Goal: Task Accomplishment & Management: Use online tool/utility

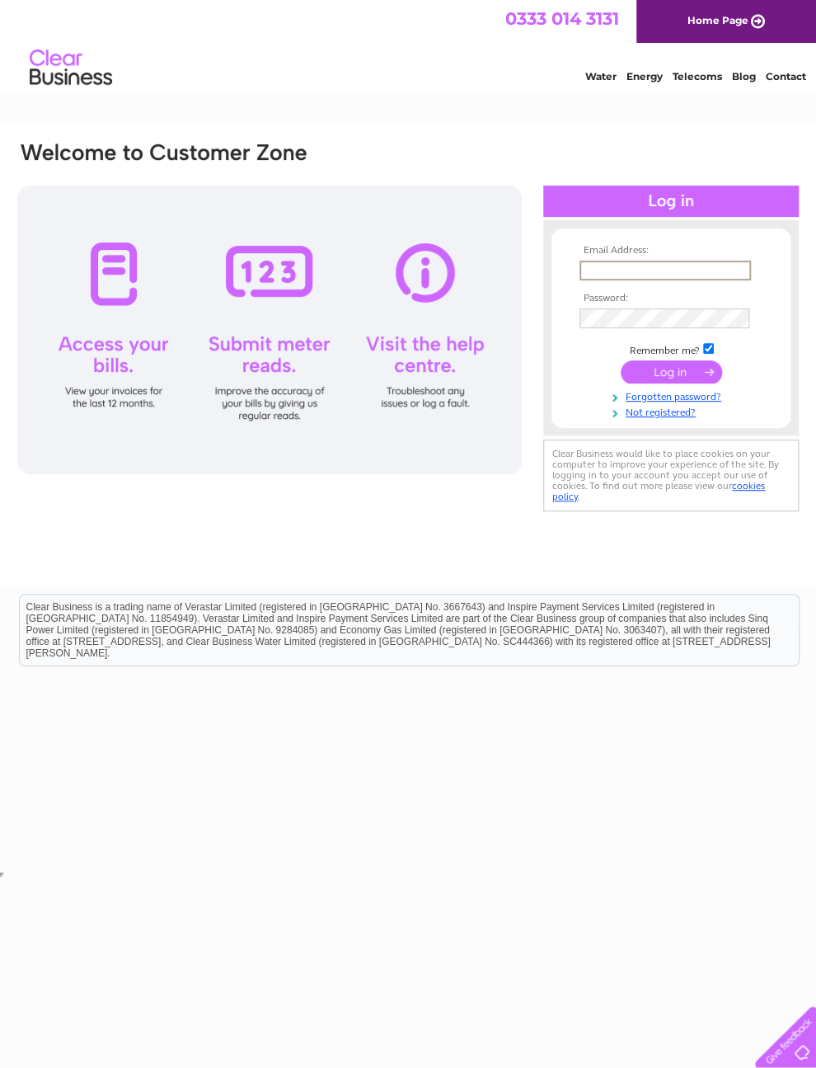
type input "[EMAIL_ADDRESS][DOMAIN_NAME]"
click at [671, 378] on input "submit" at bounding box center [671, 371] width 101 height 23
click at [681, 379] on input "submit" at bounding box center [671, 370] width 101 height 23
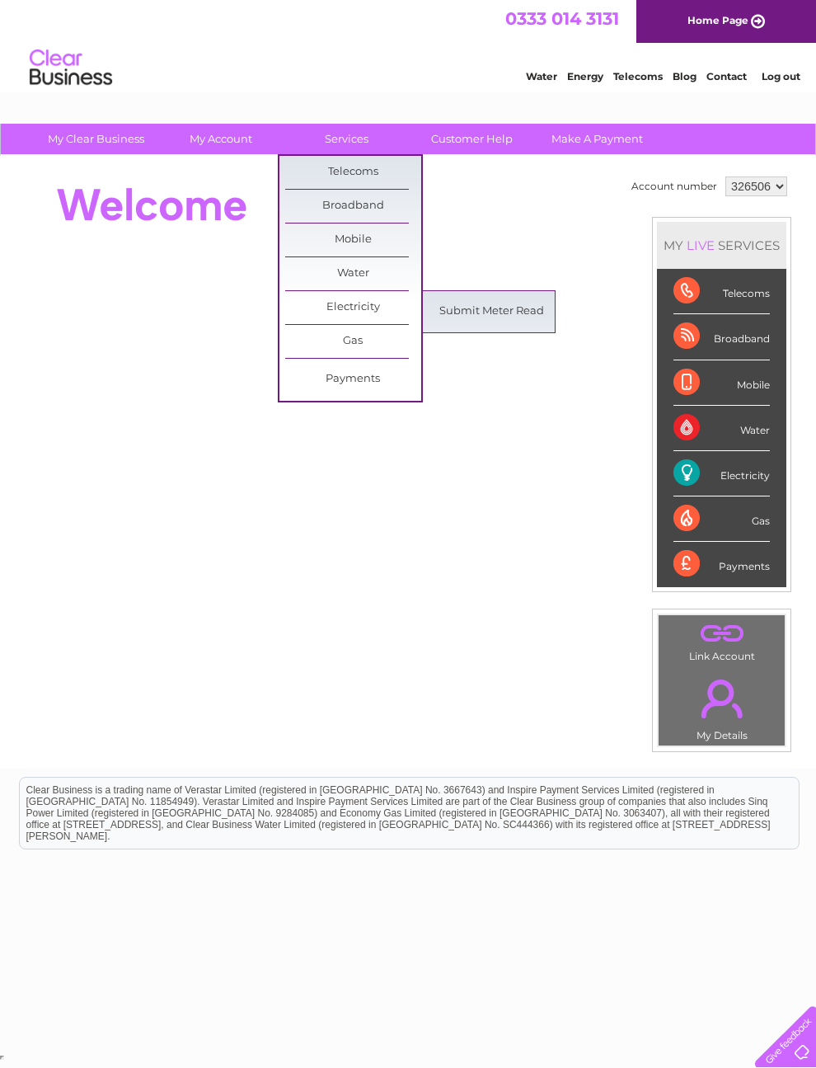
click at [486, 315] on link "Submit Meter Read" at bounding box center [492, 311] width 136 height 33
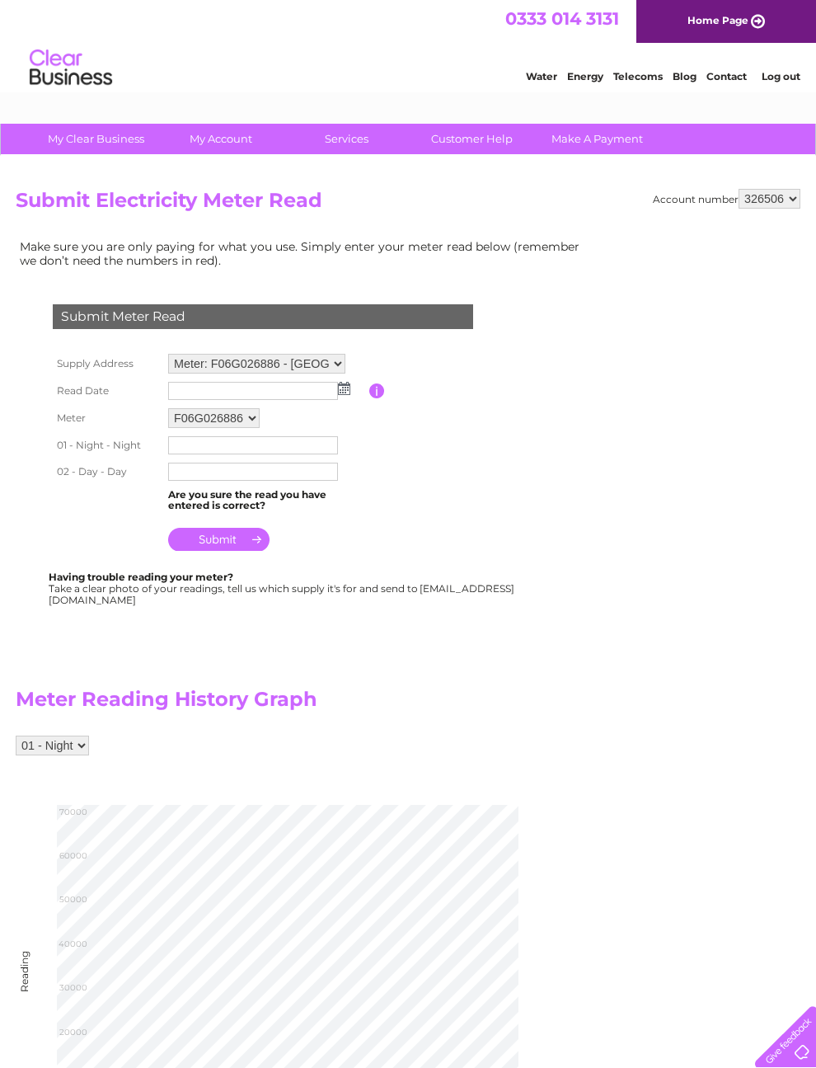
click at [357, 386] on td at bounding box center [266, 391] width 205 height 26
click at [336, 392] on input "text" at bounding box center [253, 391] width 170 height 18
click at [340, 388] on img at bounding box center [346, 389] width 12 height 13
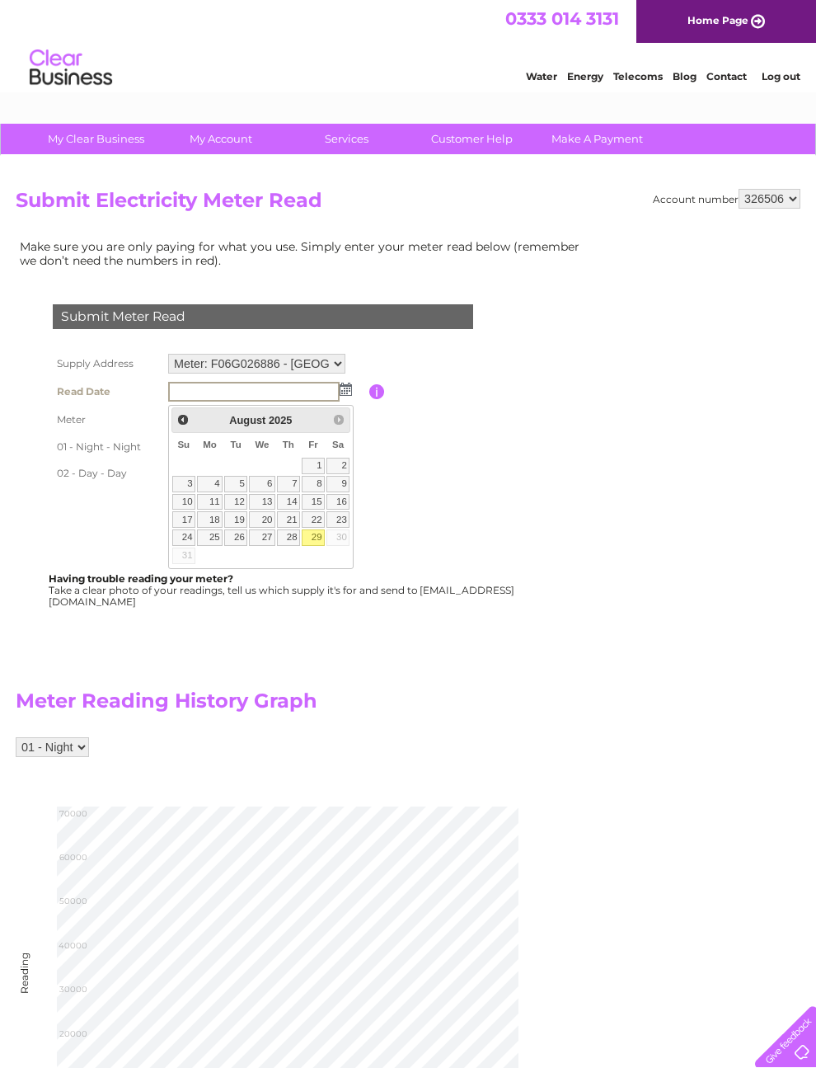
click at [322, 542] on link "29" at bounding box center [313, 537] width 23 height 16
type input "2025/08/29"
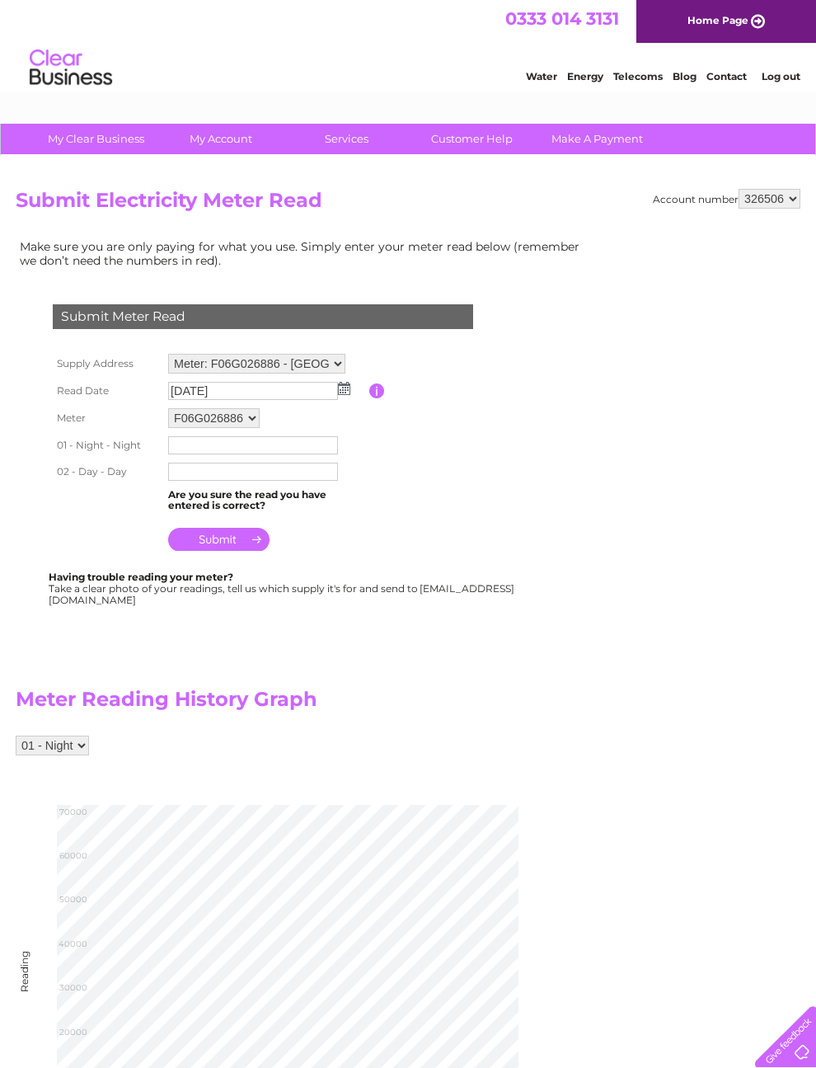
click at [238, 454] on input "text" at bounding box center [253, 445] width 170 height 18
type input "67329"
click at [218, 477] on input "text" at bounding box center [253, 473] width 170 height 18
type input "82071"
click at [237, 552] on input "submit" at bounding box center [218, 540] width 101 height 23
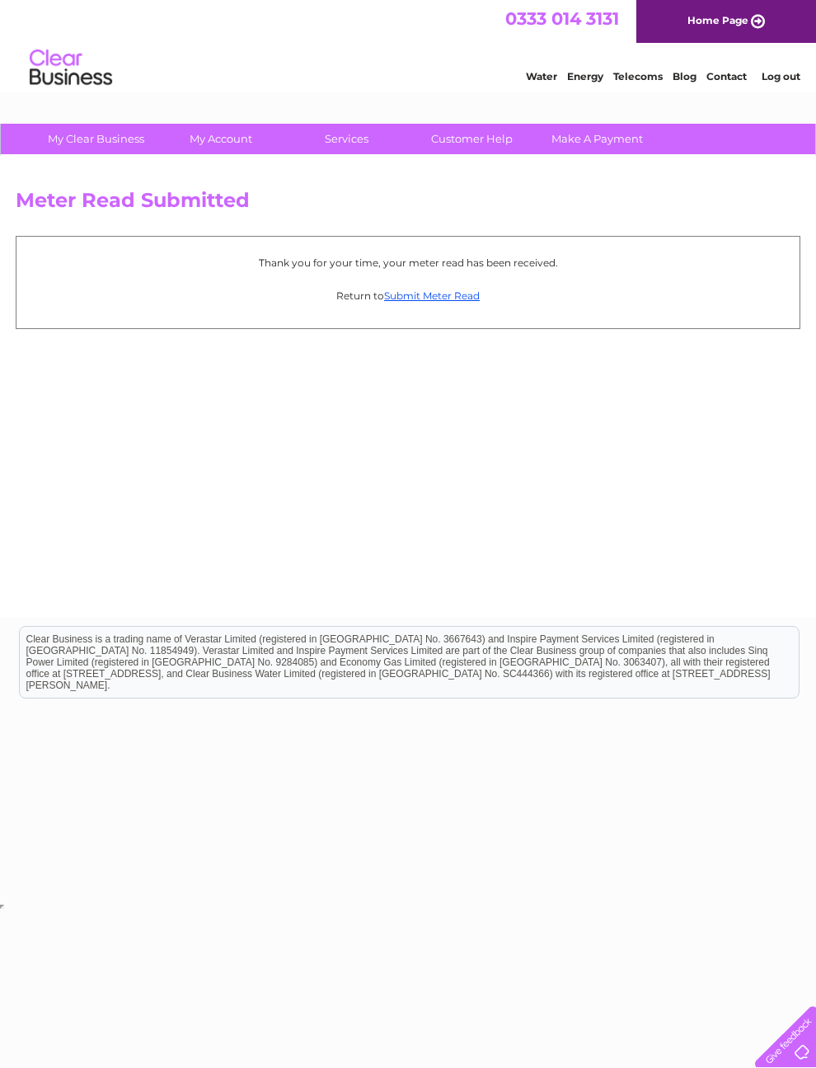
click at [454, 294] on link "Submit Meter Read" at bounding box center [432, 295] width 96 height 12
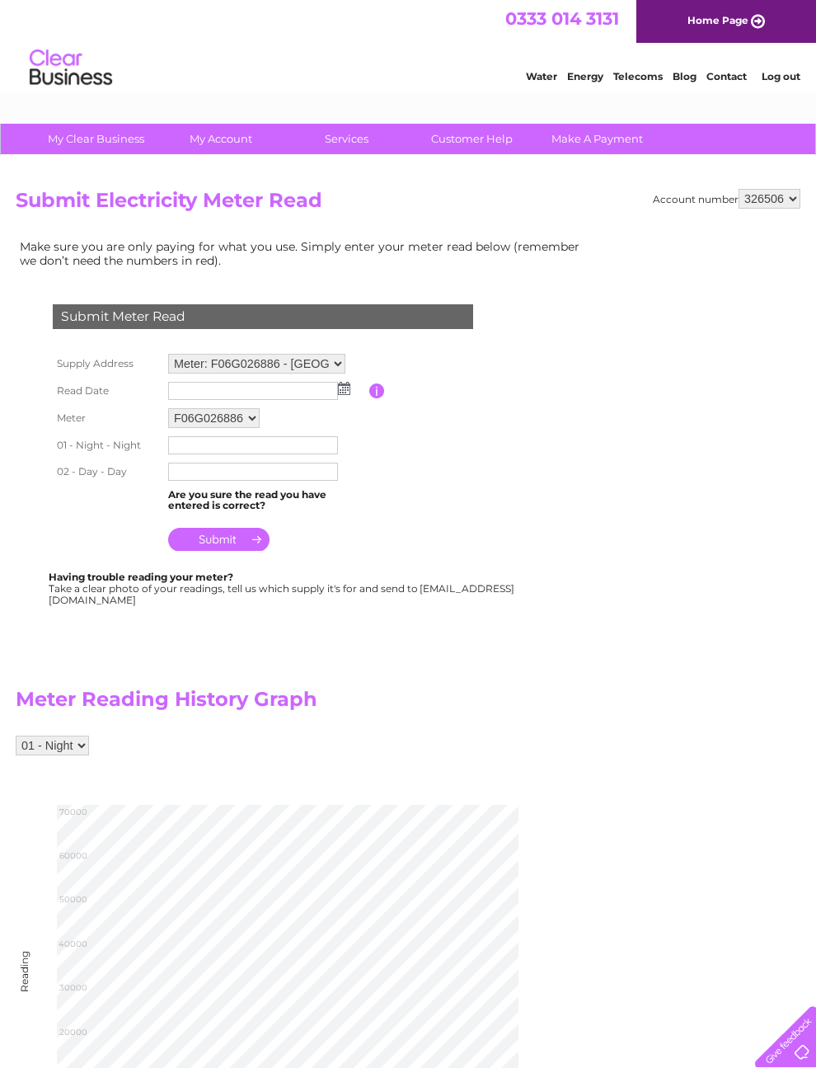
click at [341, 369] on select "Meter: F06G026886 - Mardu Farm, Clun, Craven Arms, SY7 8QG Meter: D02G05306 - M…" at bounding box center [256, 364] width 177 height 20
select select "129759"
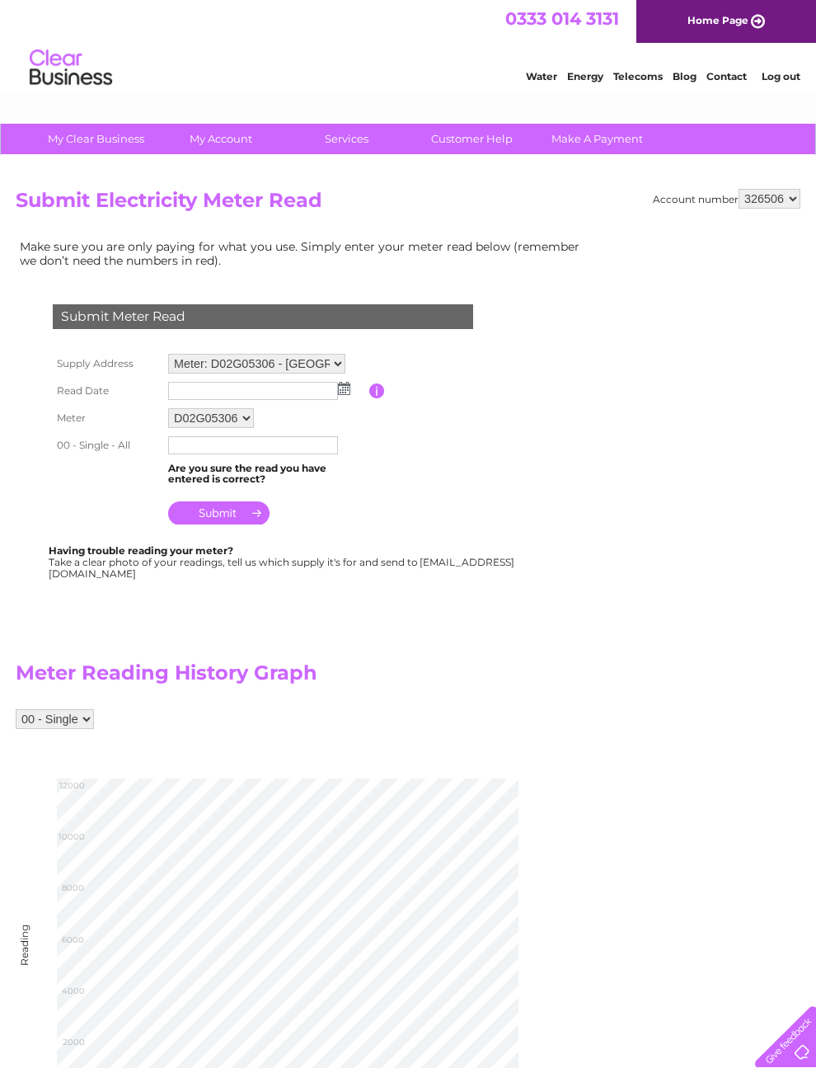
click at [369, 393] on input "button" at bounding box center [377, 390] width 16 height 15
click at [347, 390] on img at bounding box center [344, 388] width 12 height 13
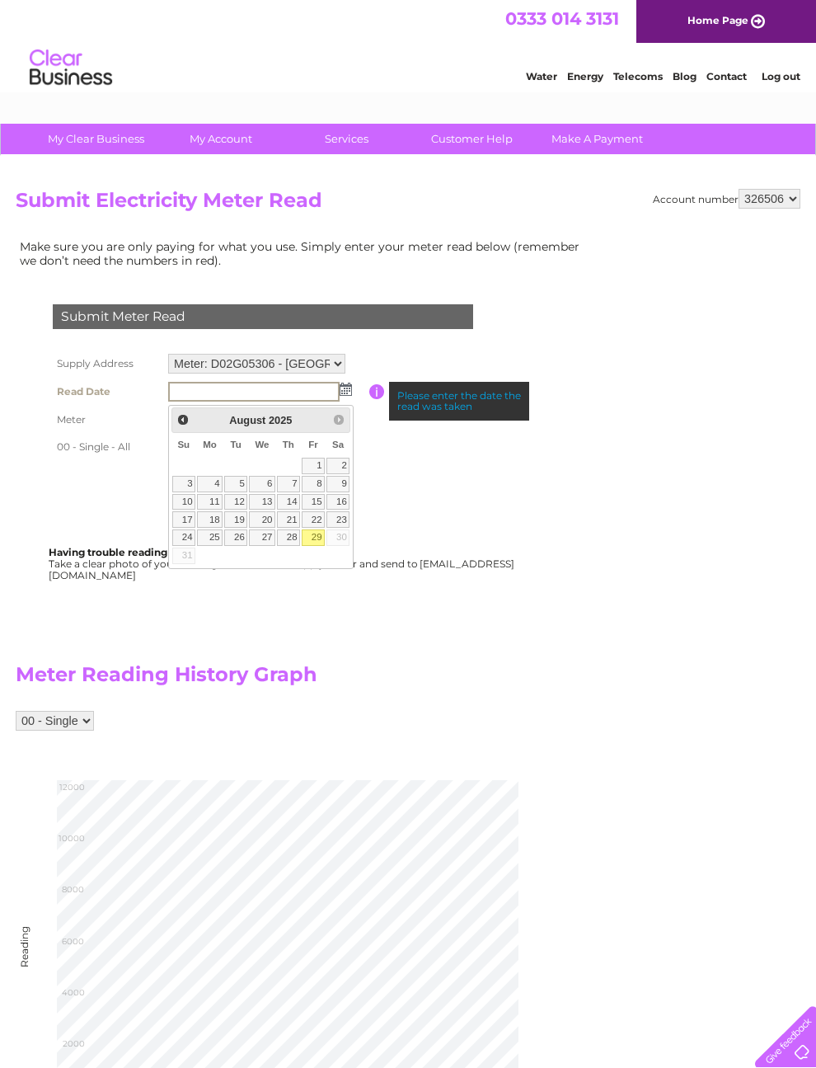
click at [329, 528] on td "23" at bounding box center [338, 519] width 25 height 18
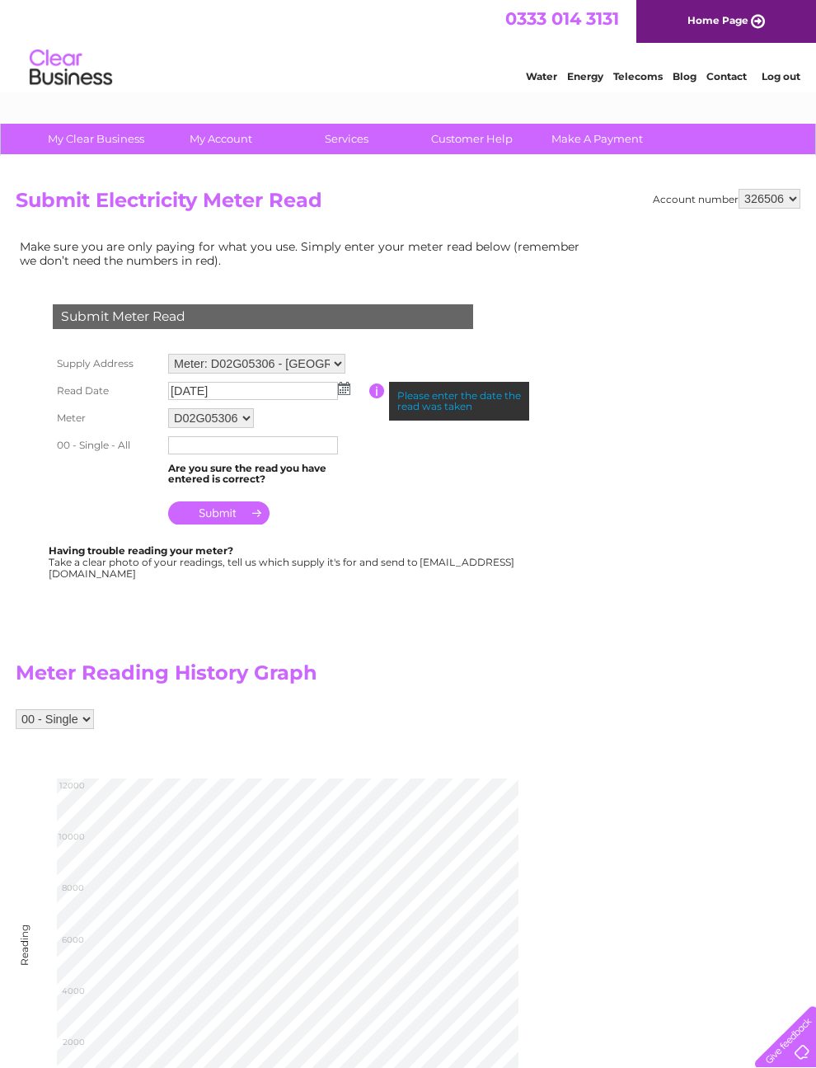
click at [350, 392] on img at bounding box center [344, 388] width 12 height 13
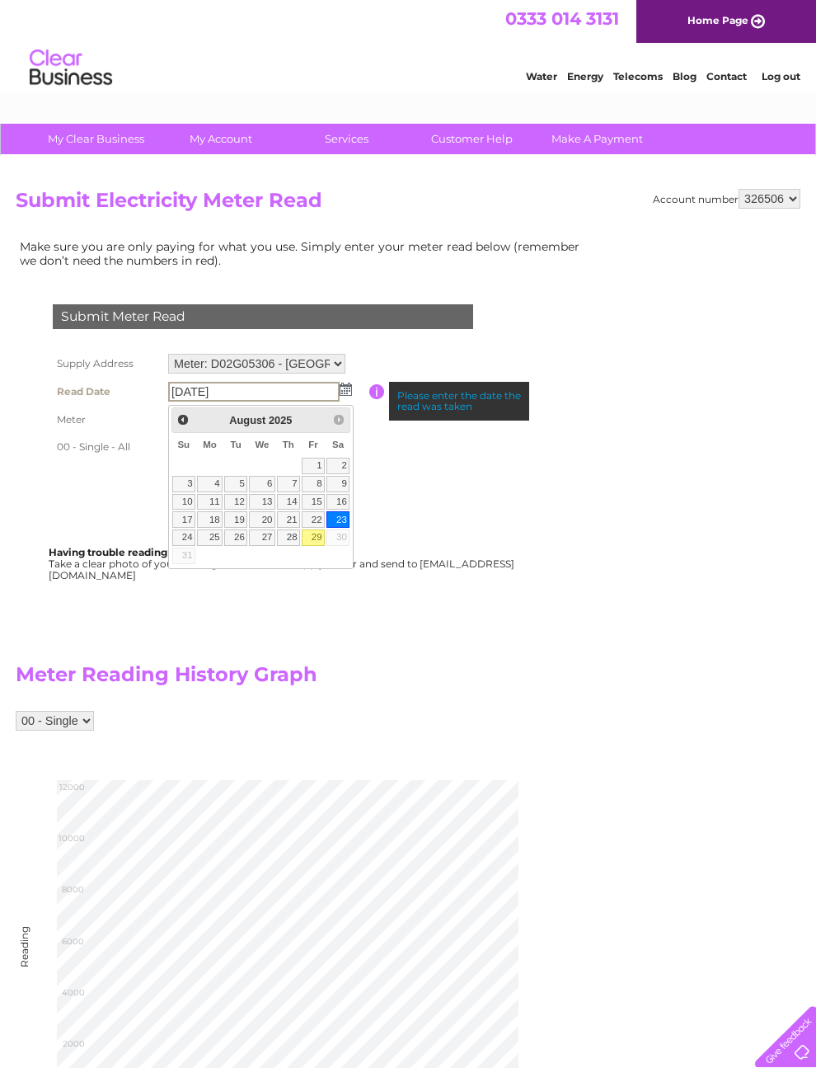
click at [317, 544] on link "29" at bounding box center [313, 537] width 23 height 16
type input "2025/08/29"
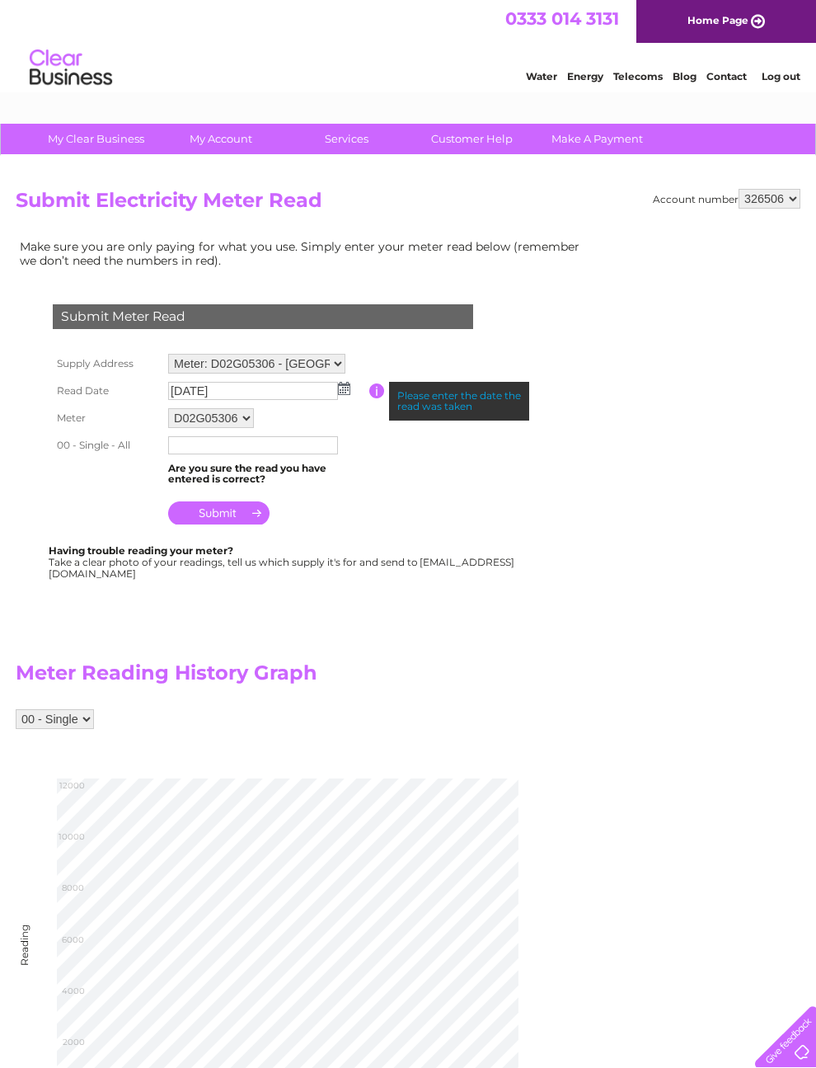
click at [265, 450] on input "text" at bounding box center [253, 445] width 170 height 18
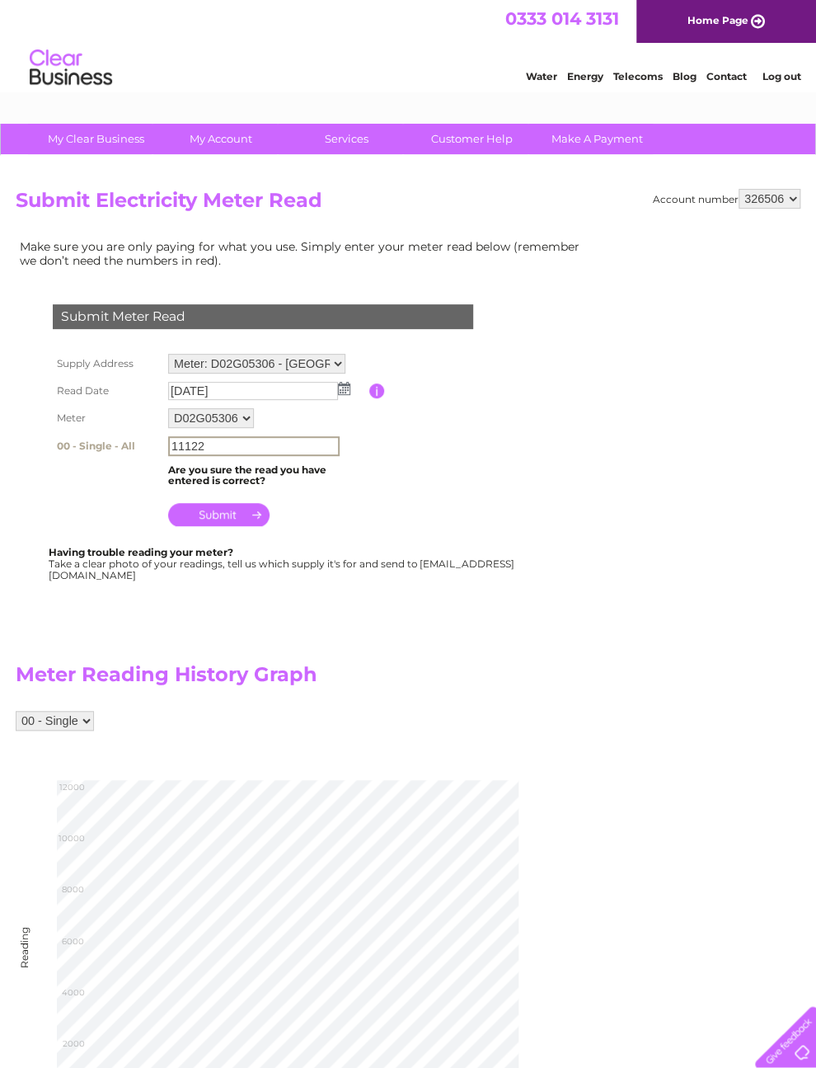
type input "11122"
click at [242, 526] on input "submit" at bounding box center [218, 514] width 101 height 23
